Goal: Navigation & Orientation: Go to known website

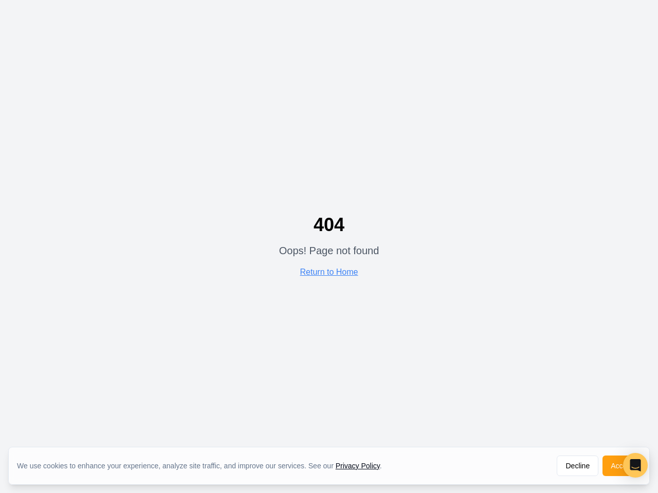
click at [329, 247] on p "Oops! Page not found" at bounding box center [329, 250] width 100 height 14
click at [577, 466] on button "Decline" at bounding box center [577, 466] width 42 height 21
click at [621, 466] on div "404 Oops! Page not found Return to Home" at bounding box center [329, 246] width 658 height 493
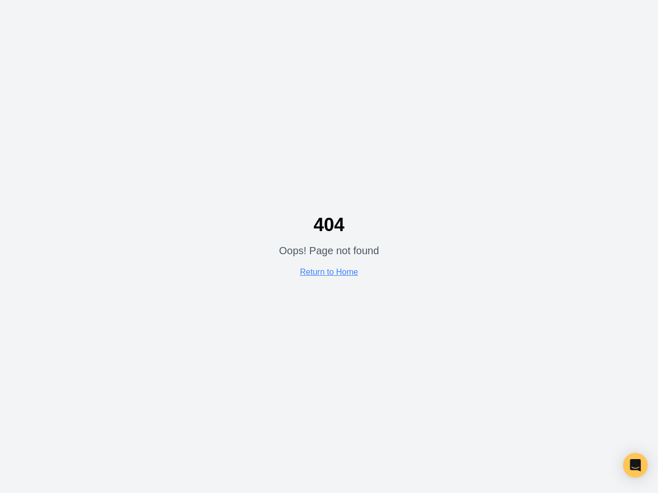
click at [635, 465] on icon "Open Intercom Messenger" at bounding box center [635, 465] width 11 height 12
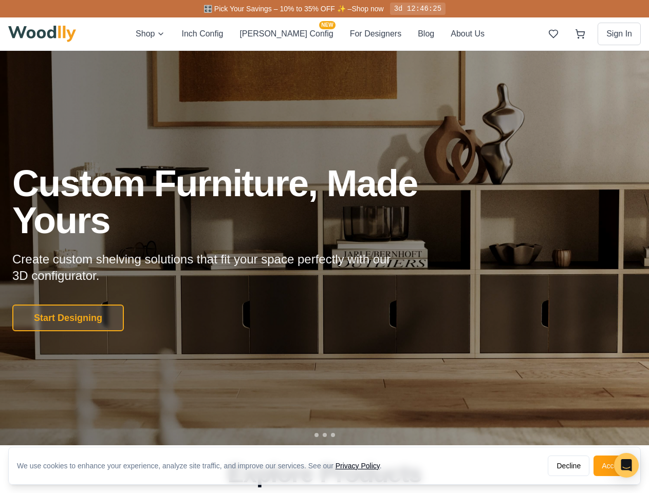
click at [324, 247] on div "Custom Furniture, Made Yours Create custom shelving solutions that fit your spa…" at bounding box center [242, 248] width 460 height 166
click at [568, 466] on button "Decline" at bounding box center [569, 466] width 42 height 21
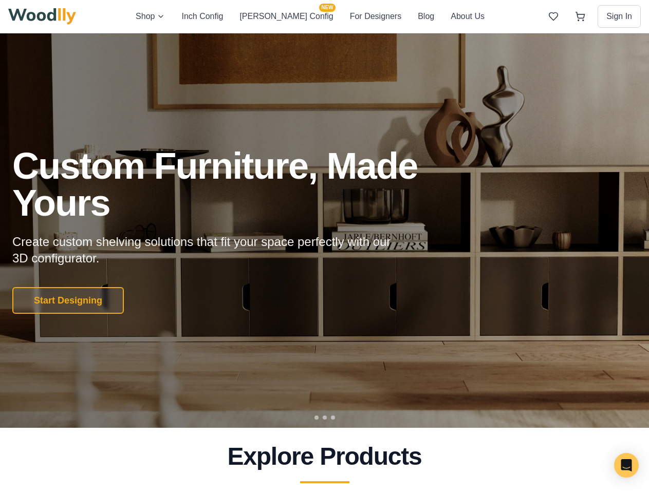
click at [612, 466] on h2 "Explore Products" at bounding box center [324, 456] width 624 height 25
